Goal: Navigation & Orientation: Find specific page/section

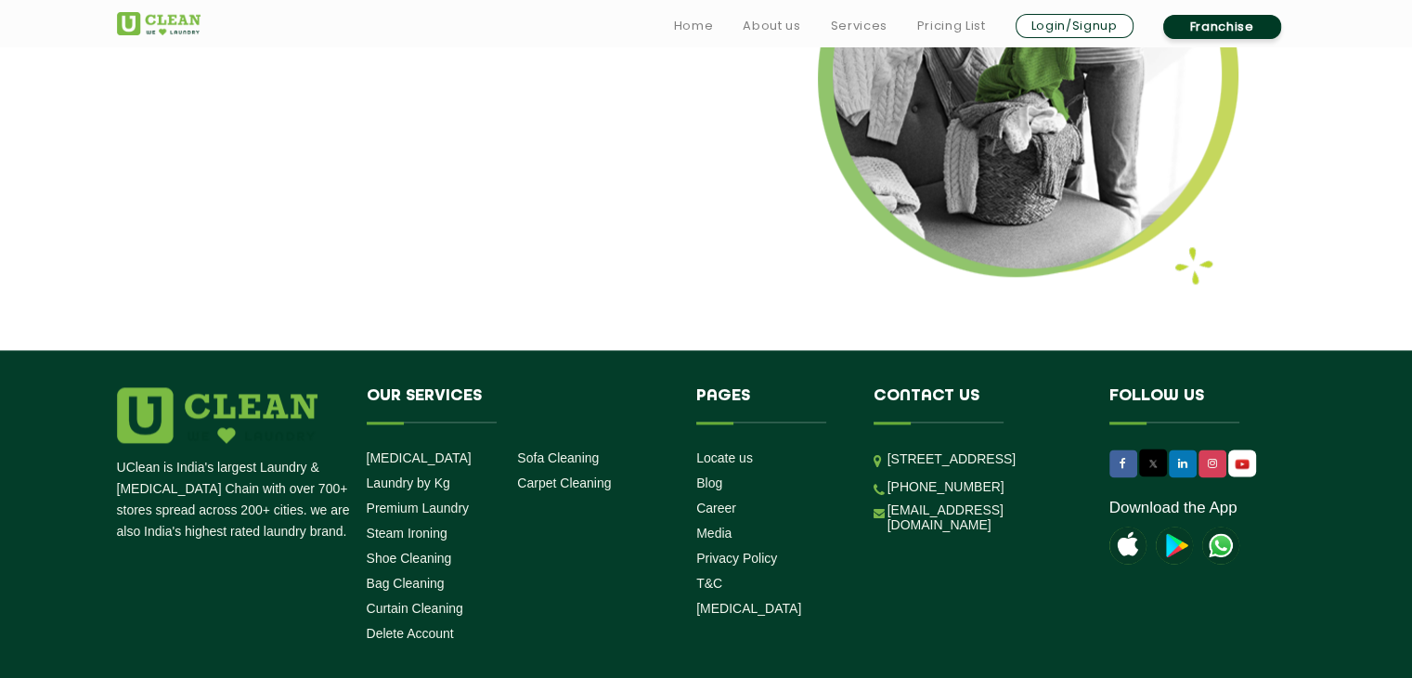
scroll to position [2373, 0]
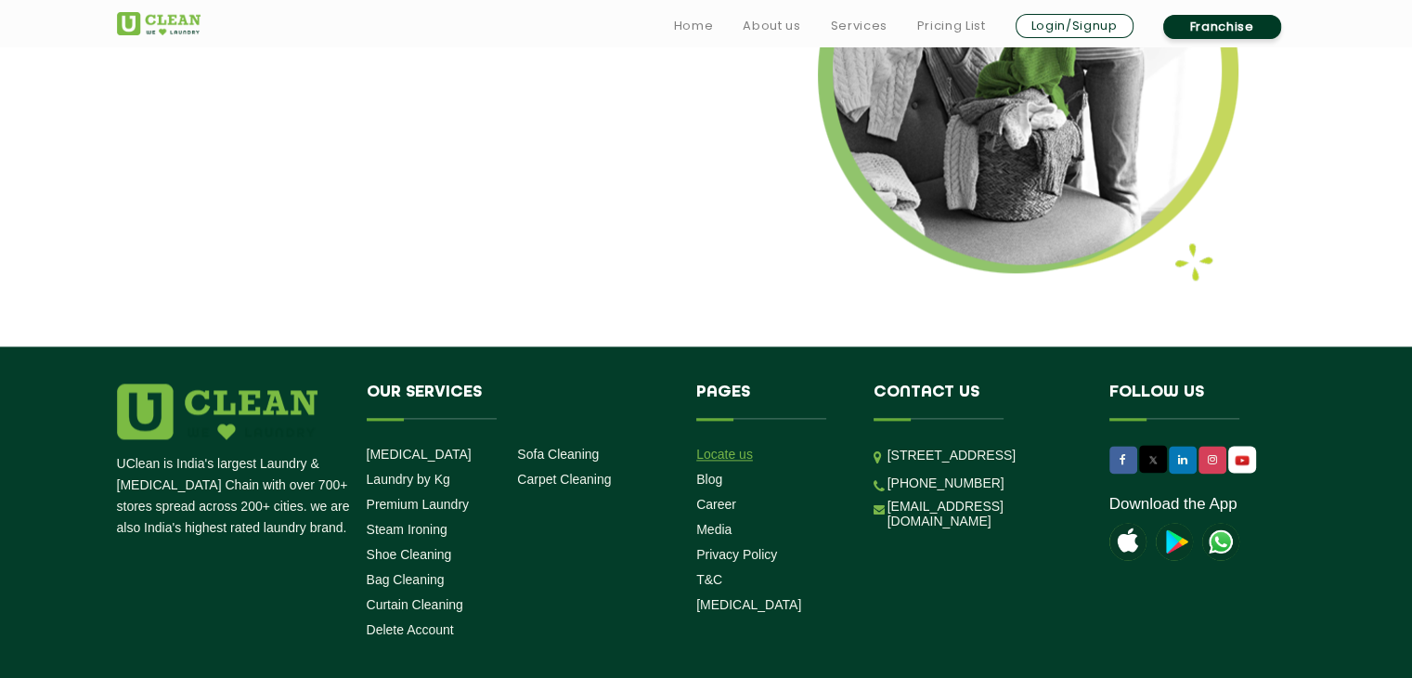
click at [733, 454] on link "Locate us" at bounding box center [724, 454] width 57 height 15
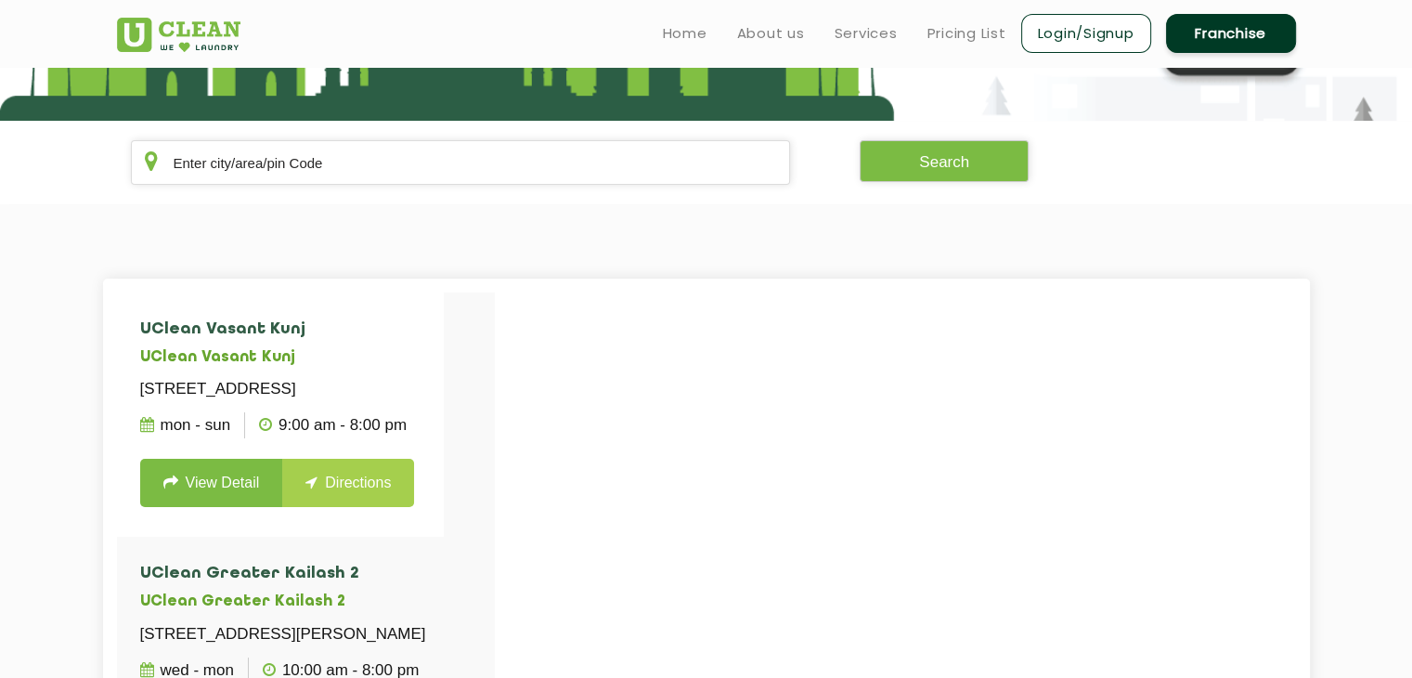
scroll to position [286, 0]
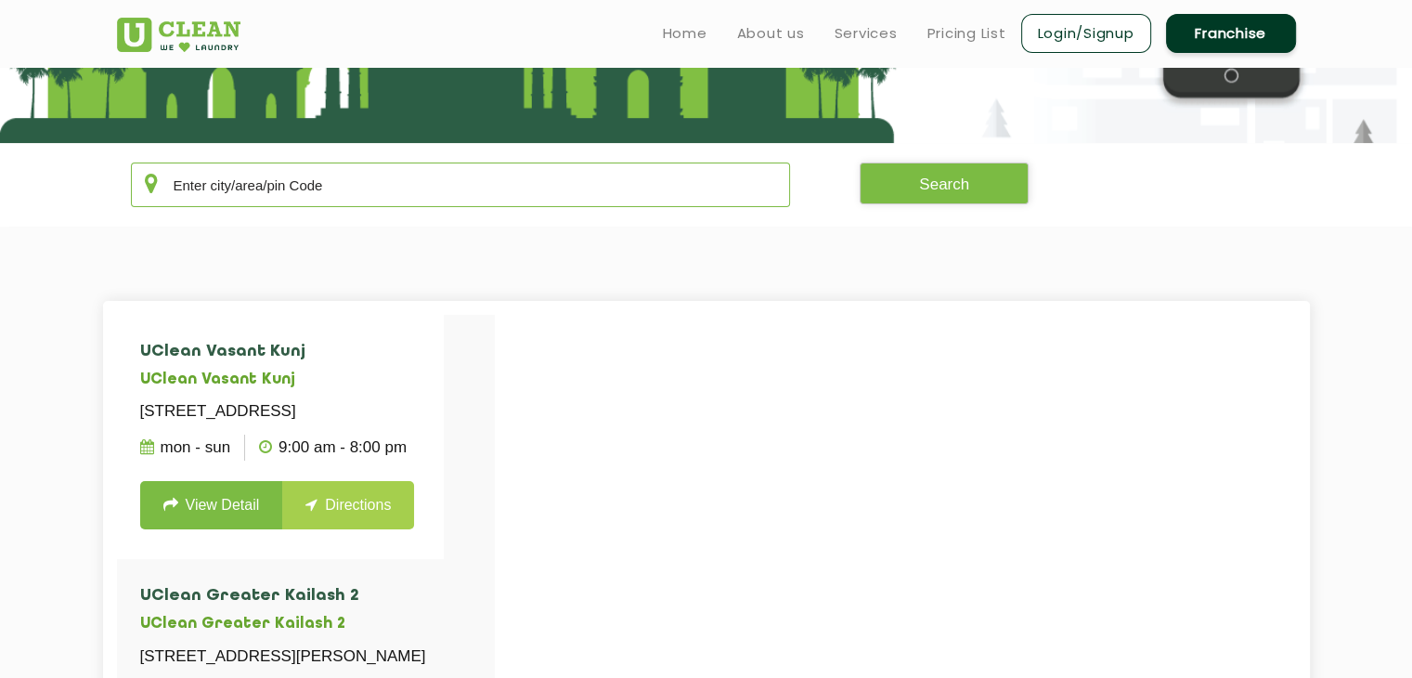
click at [593, 183] on input "text" at bounding box center [461, 184] width 660 height 45
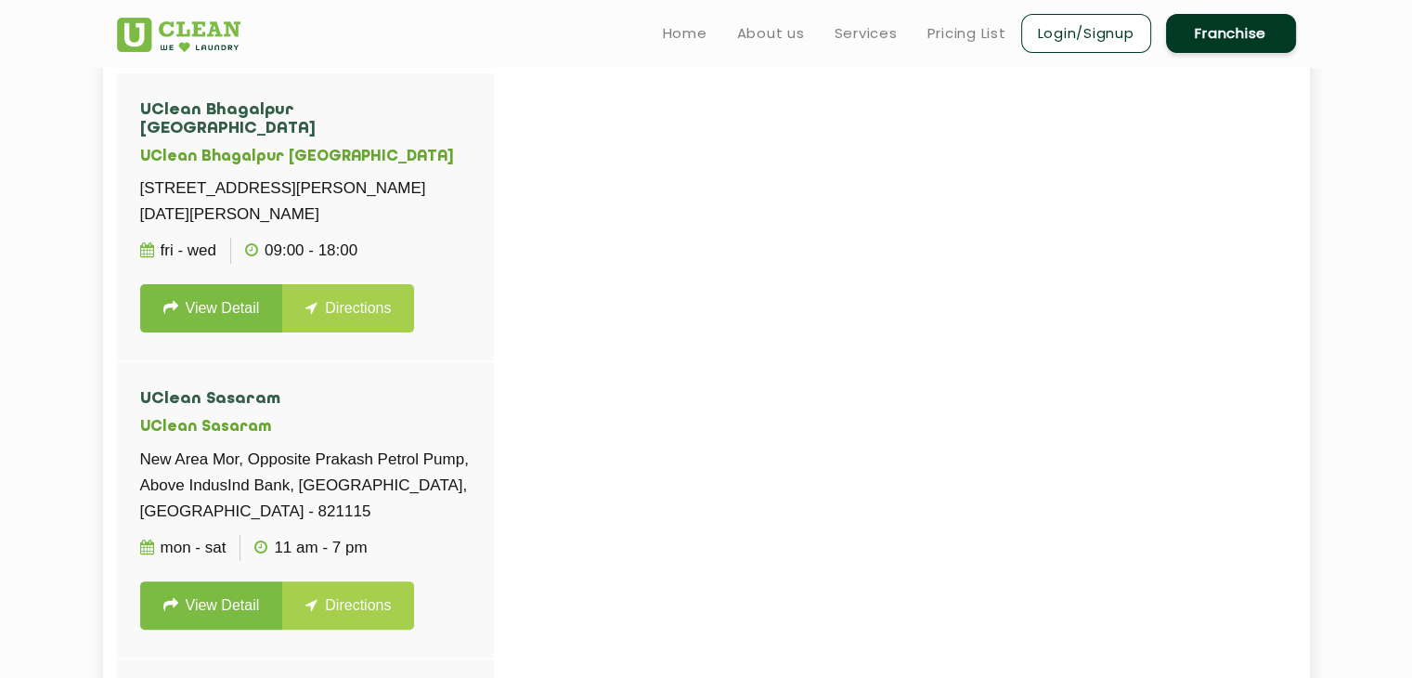
scroll to position [270, 0]
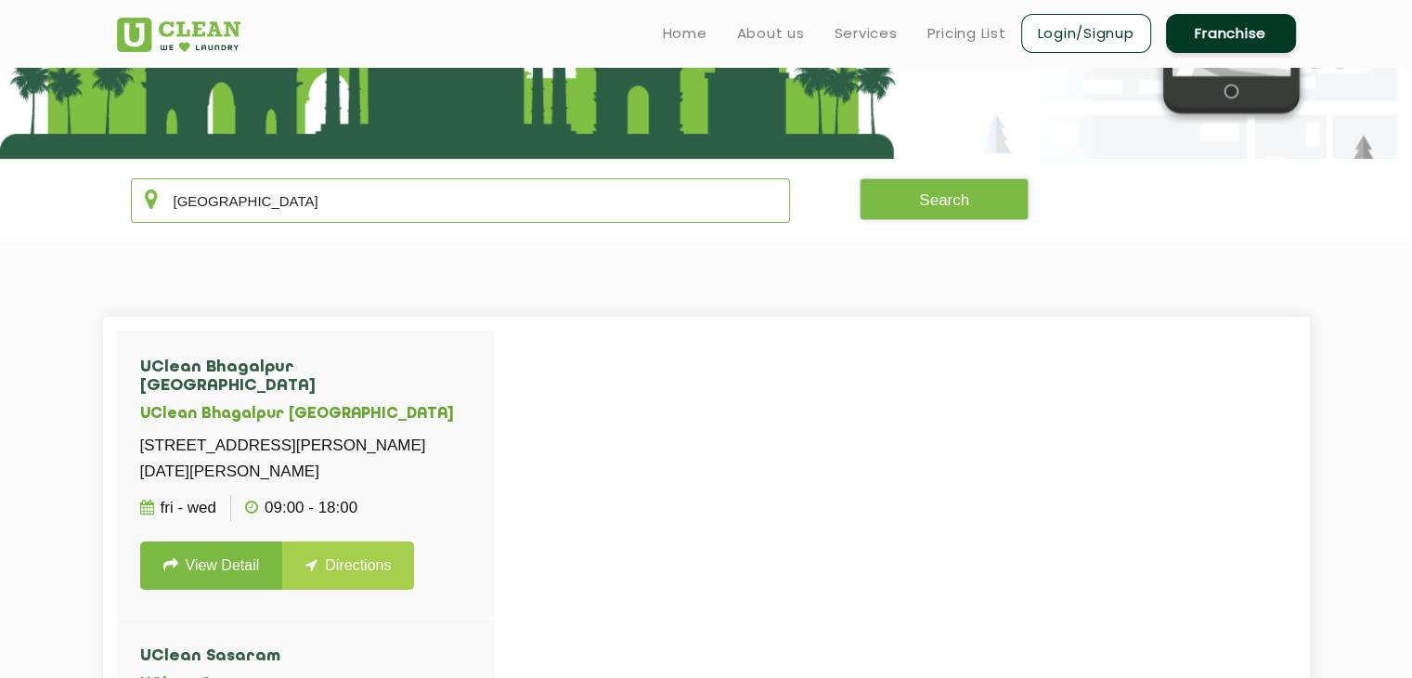
click at [189, 197] on input "[GEOGRAPHIC_DATA]" at bounding box center [461, 200] width 660 height 45
type input "v"
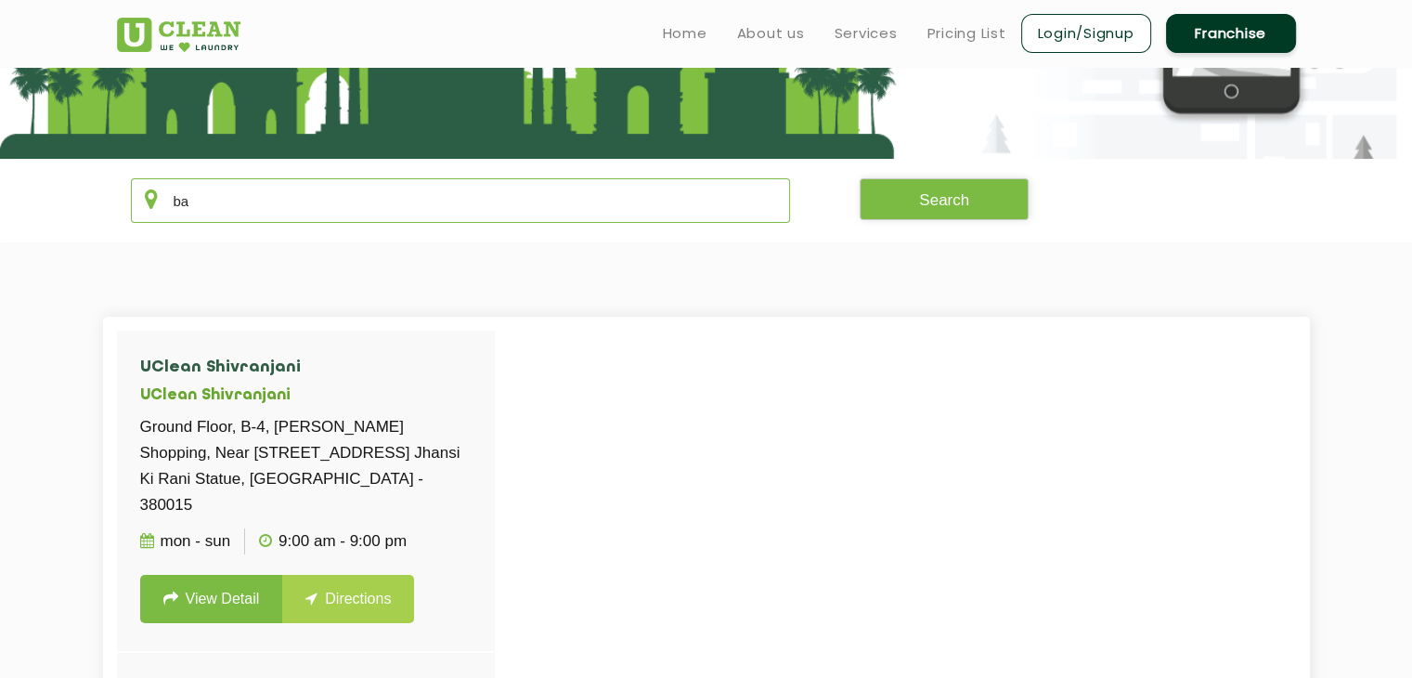
type input "b"
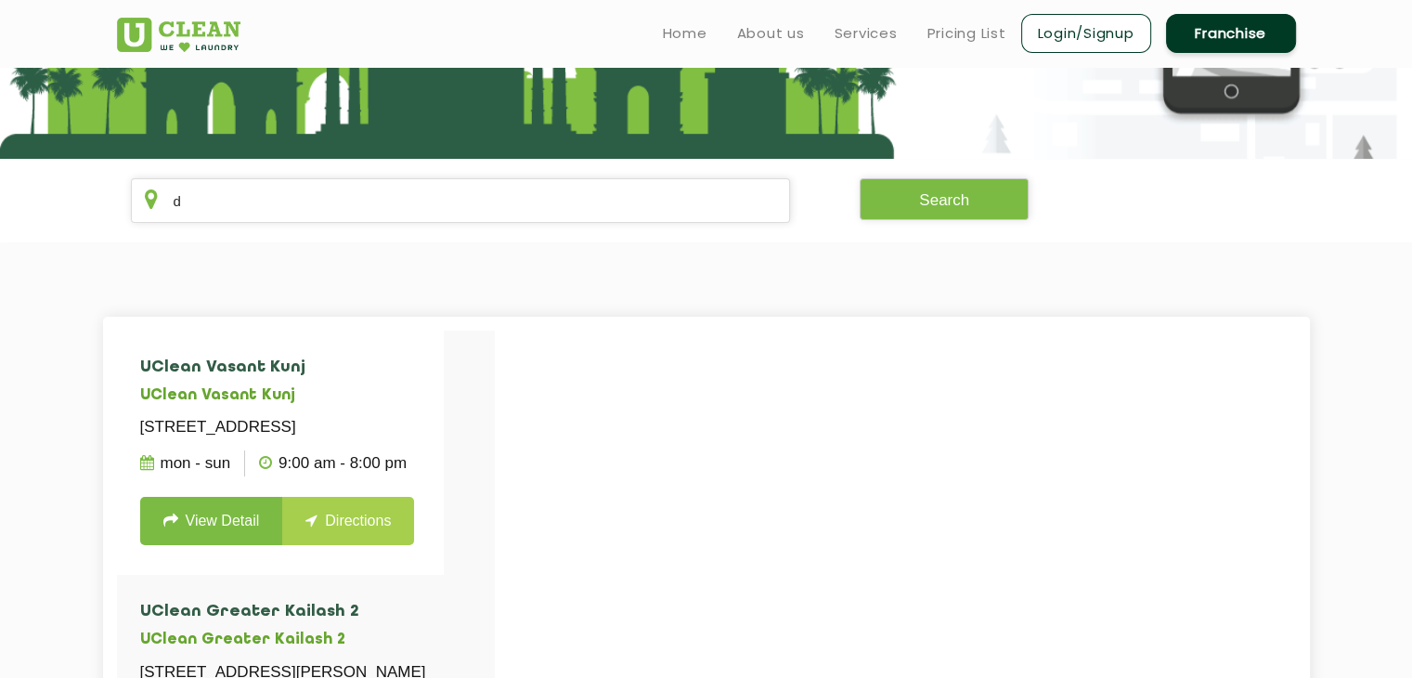
click at [594, 453] on div at bounding box center [823, 670] width 1412 height 678
click at [234, 210] on input "d" at bounding box center [461, 200] width 660 height 45
type input "[GEOGRAPHIC_DATA]"
click at [989, 214] on button "Search" at bounding box center [944, 199] width 169 height 42
click at [978, 220] on div "Search" at bounding box center [902, 199] width 197 height 42
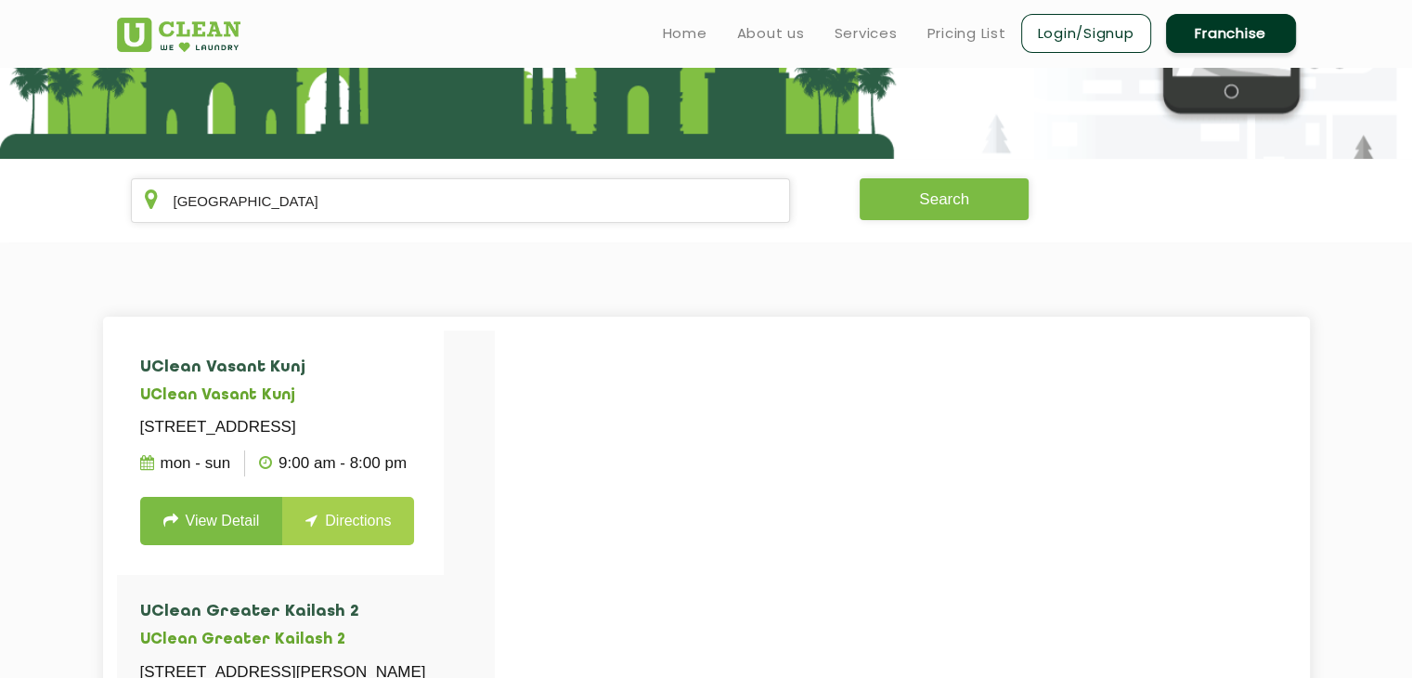
click at [975, 211] on button "Search" at bounding box center [944, 199] width 169 height 42
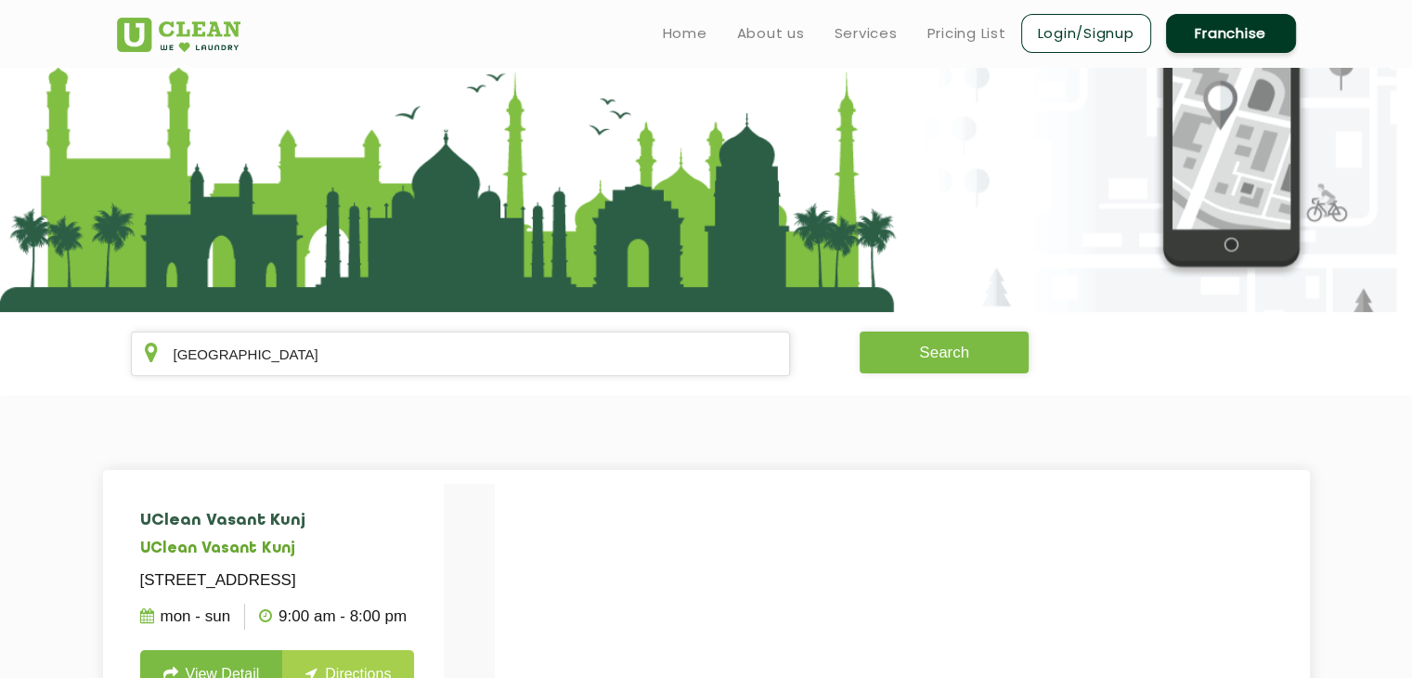
scroll to position [0, 0]
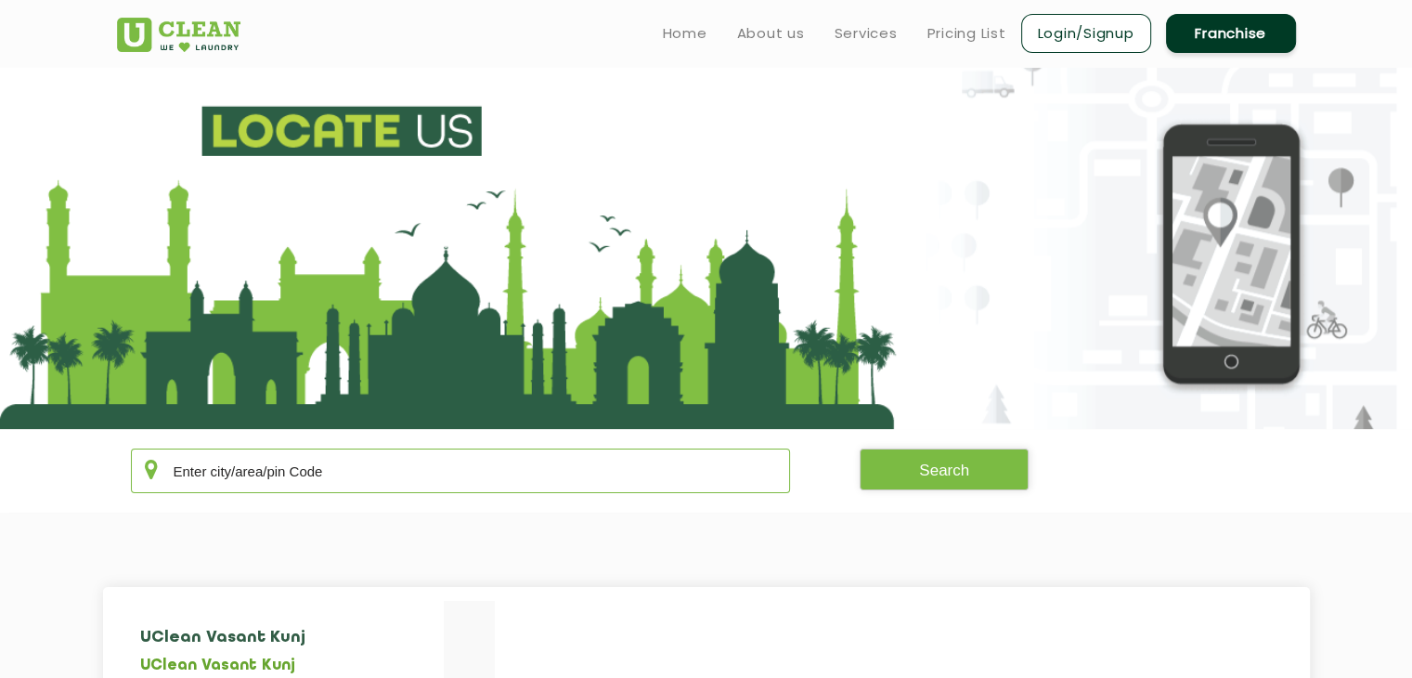
click at [439, 484] on input "text" at bounding box center [461, 470] width 660 height 45
click at [190, 475] on input "goa" at bounding box center [461, 470] width 660 height 45
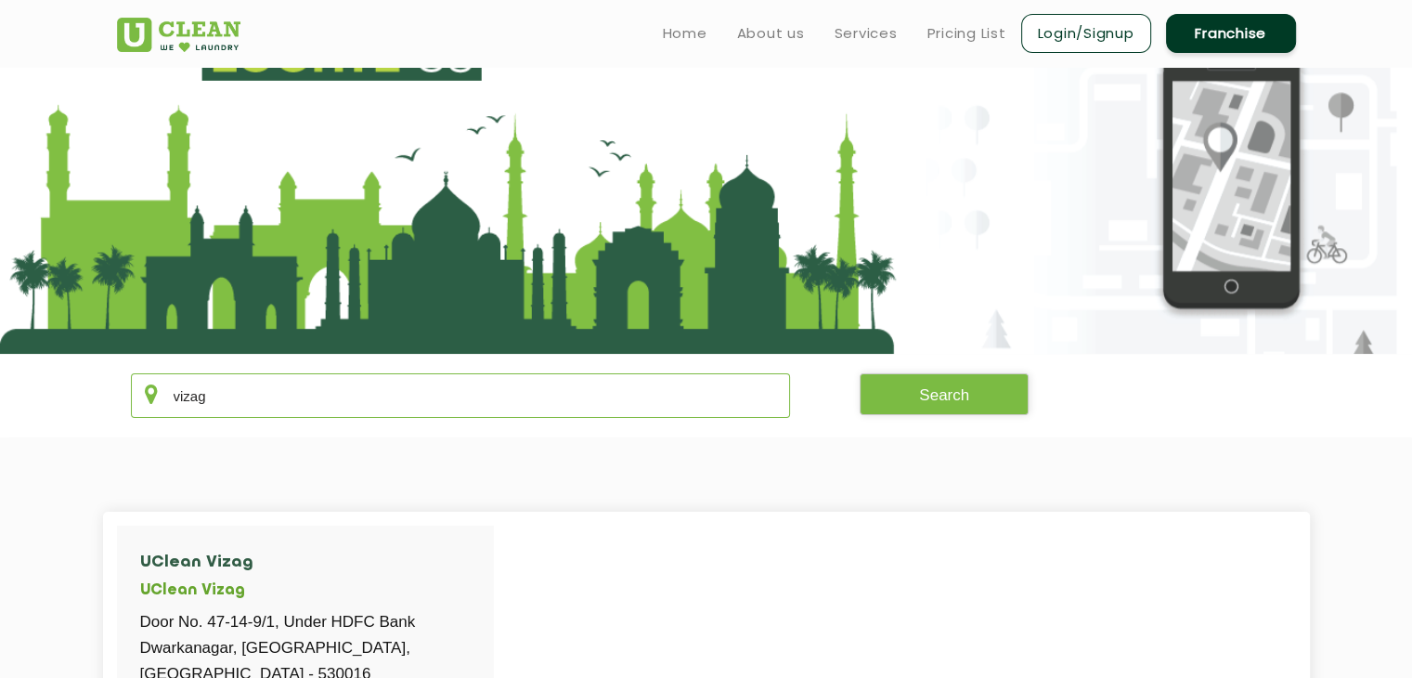
scroll to position [59, 0]
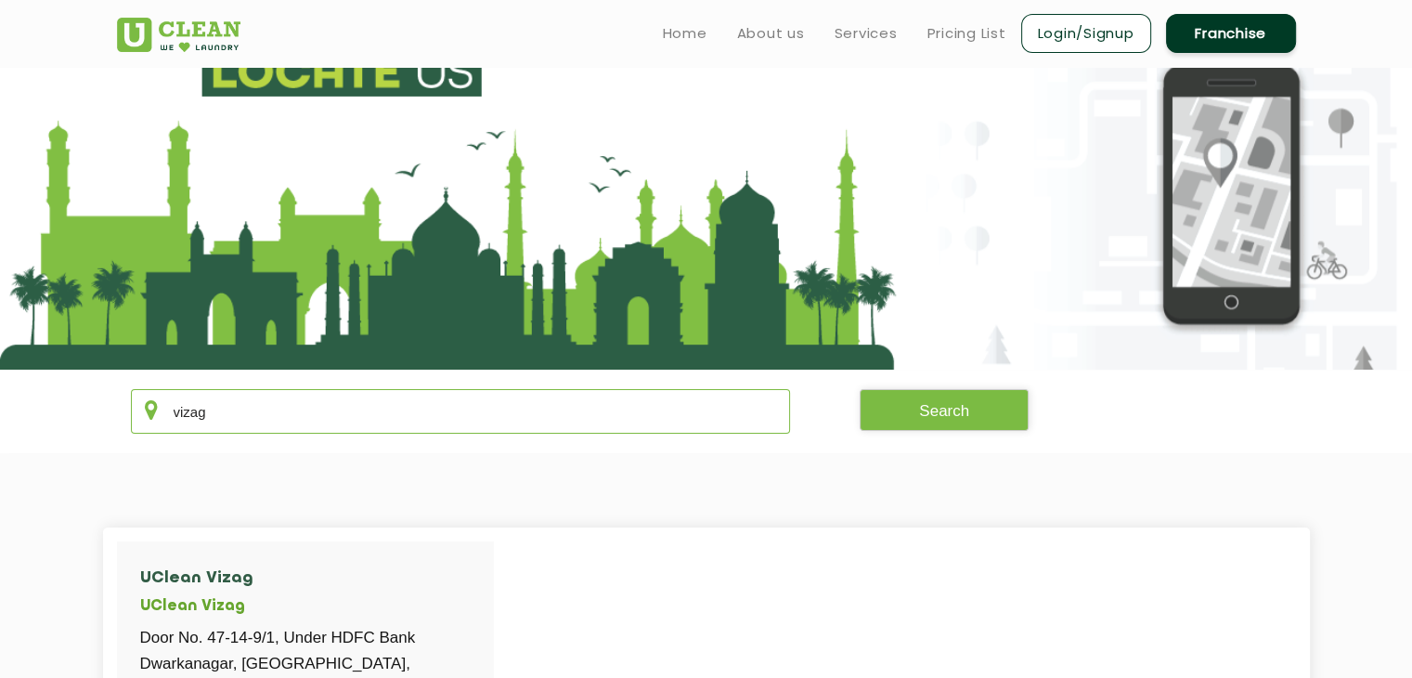
click at [191, 413] on input "vizag" at bounding box center [461, 411] width 660 height 45
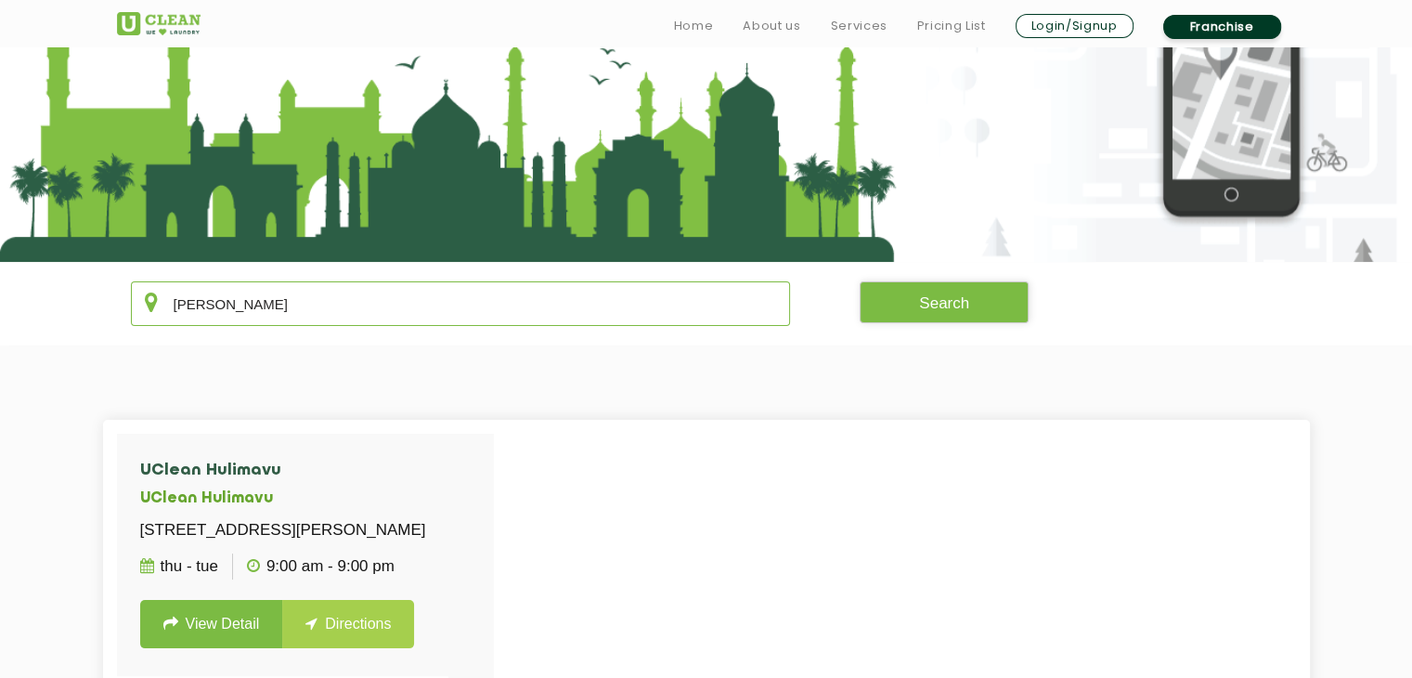
scroll to position [170, 0]
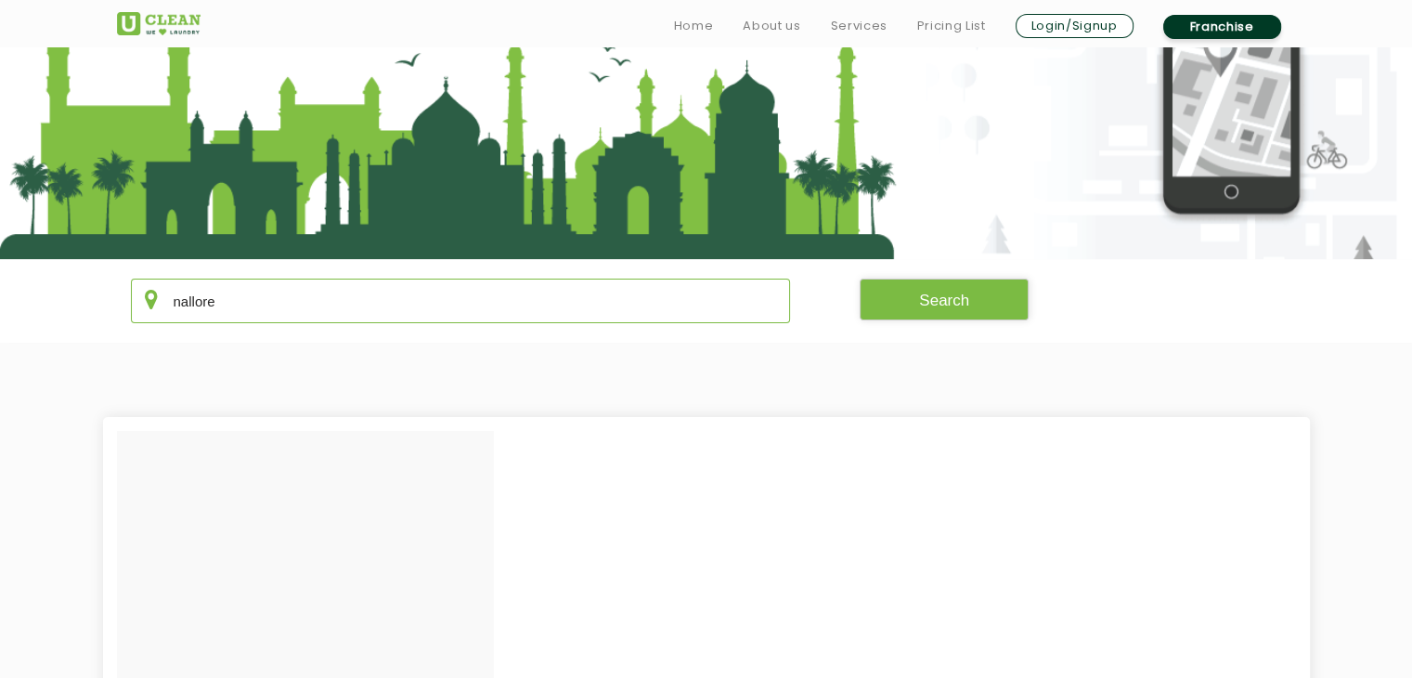
click at [185, 305] on input "nallore" at bounding box center [461, 301] width 660 height 45
click at [919, 312] on button "Search" at bounding box center [944, 300] width 169 height 42
click at [225, 310] on input "nellore" at bounding box center [461, 301] width 660 height 45
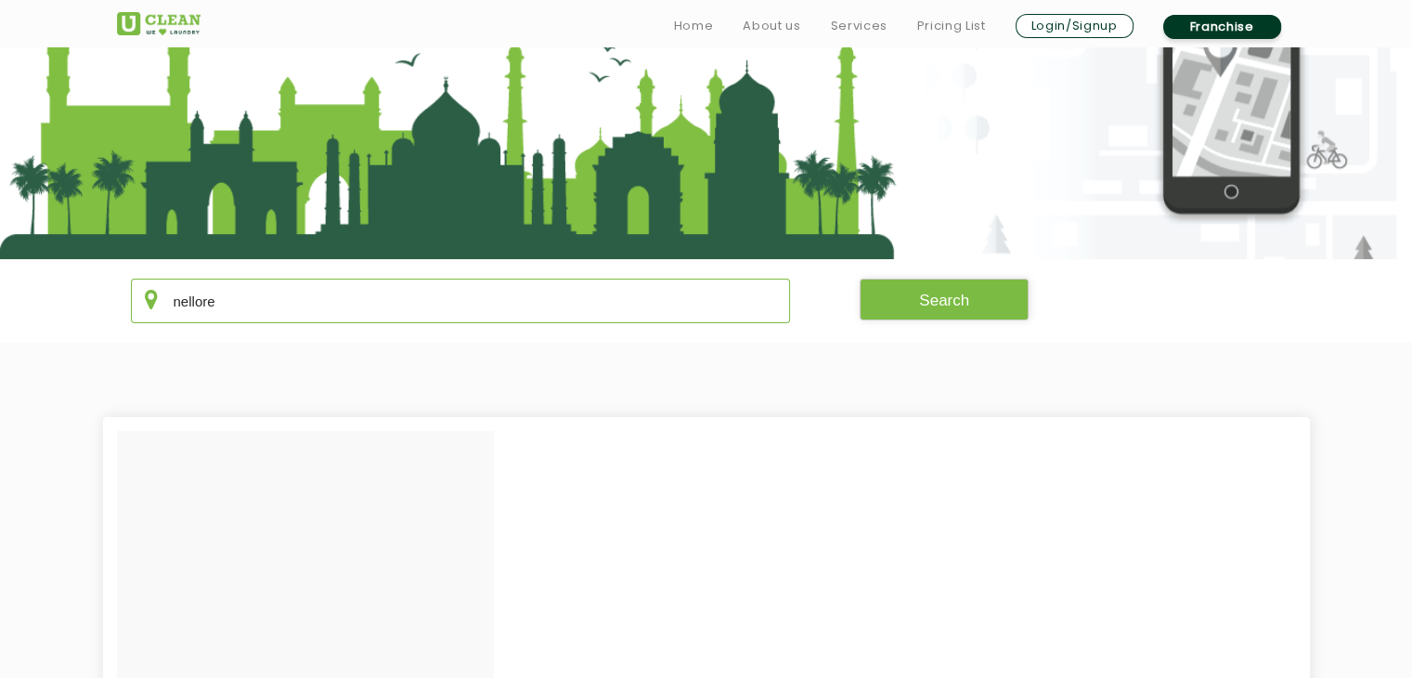
click at [225, 310] on input "nellore" at bounding box center [461, 301] width 660 height 45
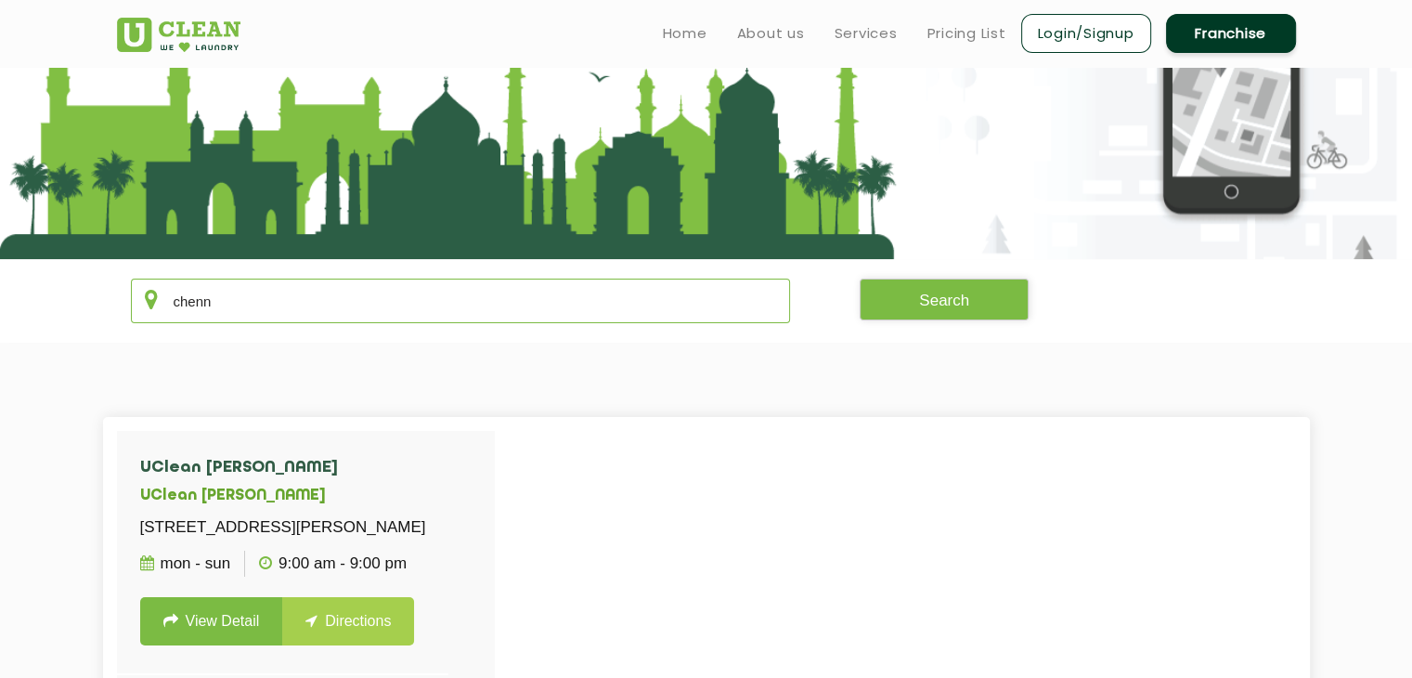
click at [196, 300] on input "chenn" at bounding box center [461, 301] width 660 height 45
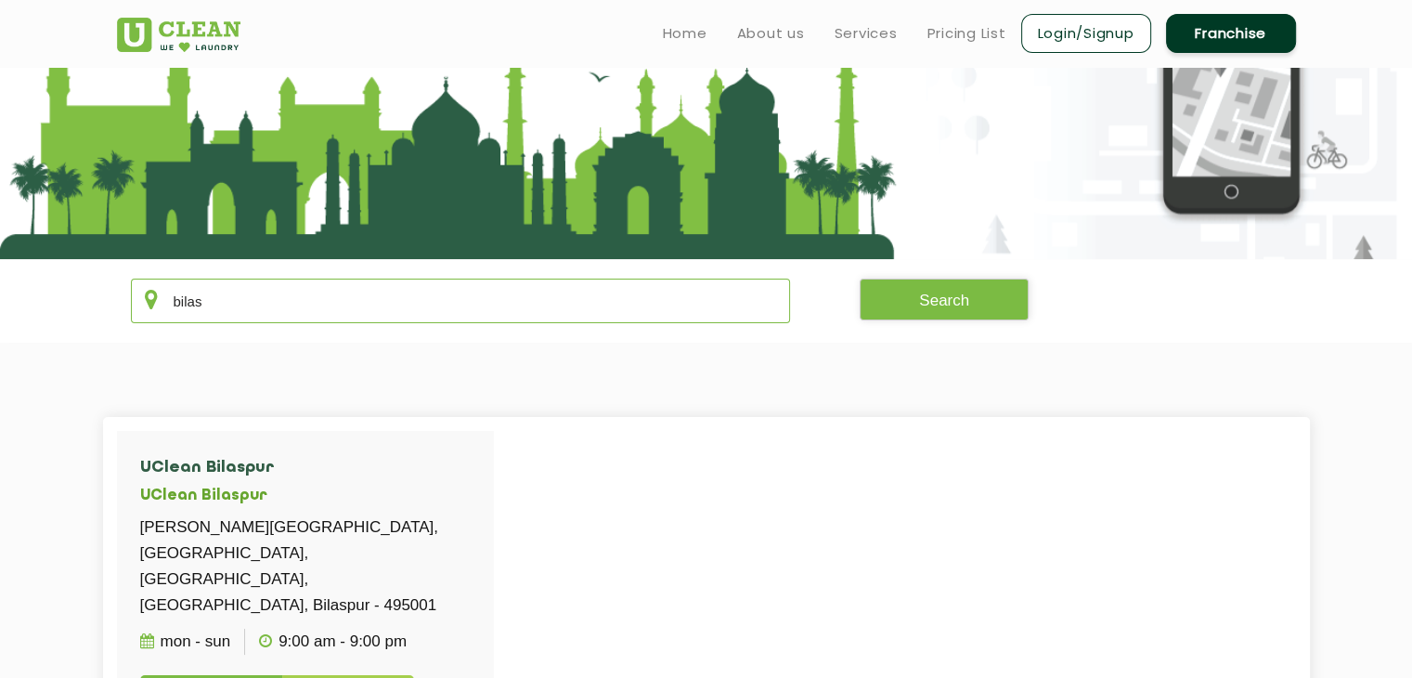
click at [180, 302] on input "bilas" at bounding box center [461, 301] width 660 height 45
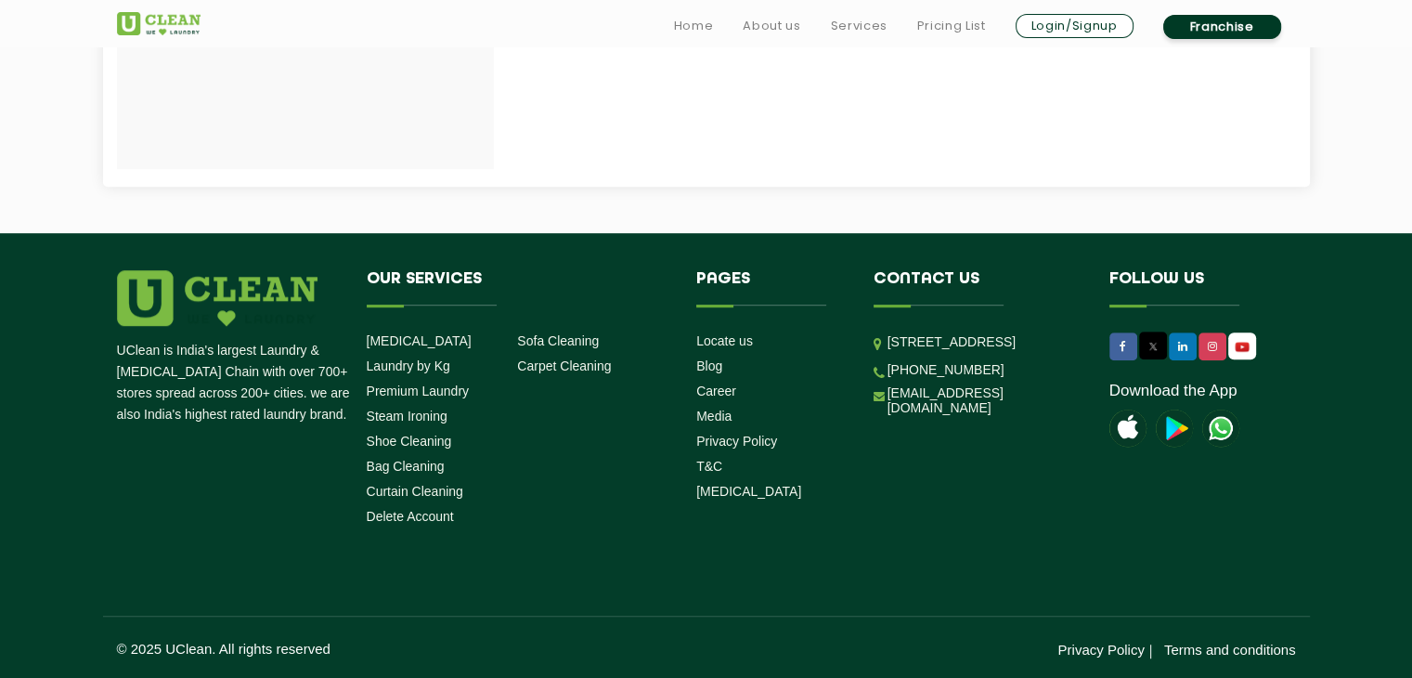
scroll to position [514, 0]
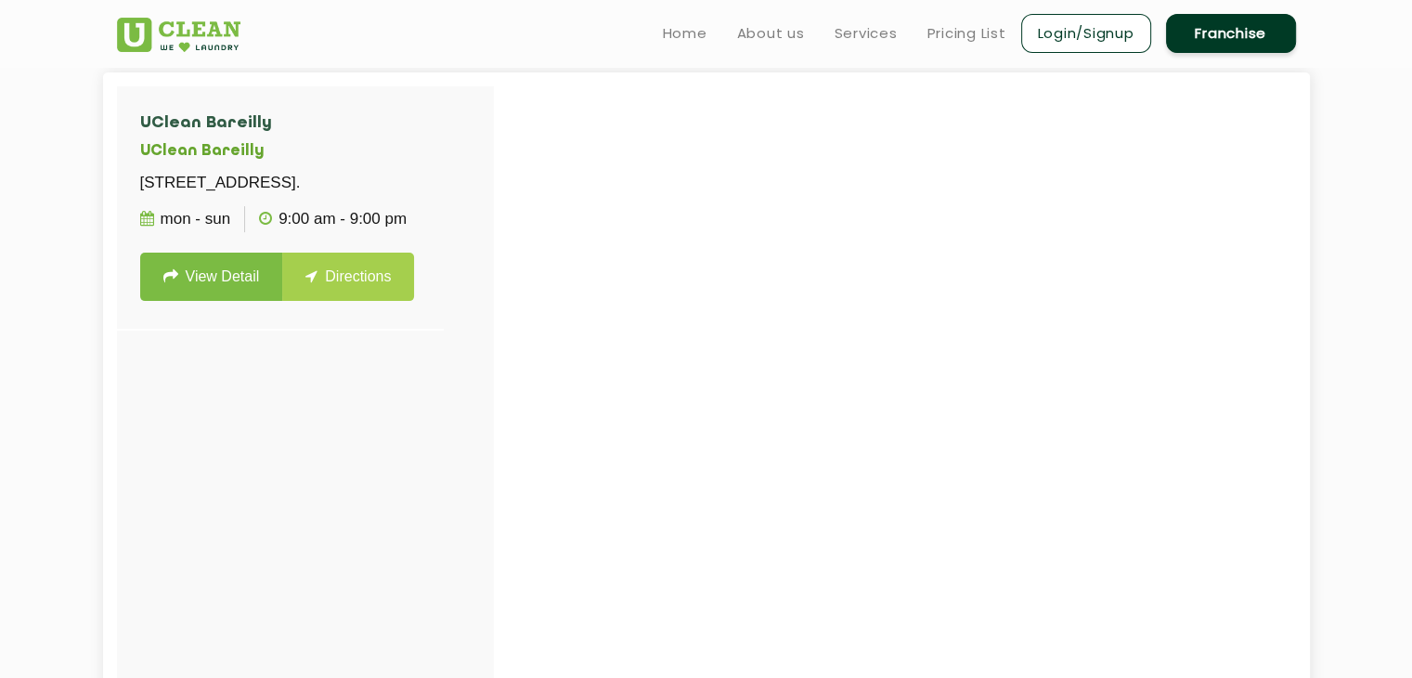
type input "bare"
